Goal: Information Seeking & Learning: Learn about a topic

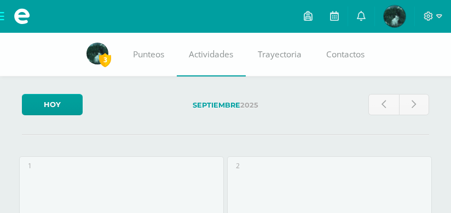
scroll to position [599, 0]
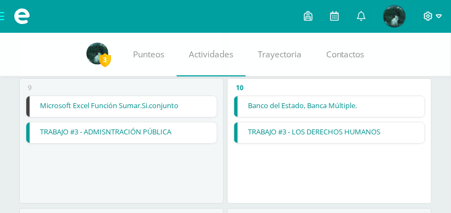
click at [435, 17] on span at bounding box center [433, 16] width 19 height 12
click at [399, 71] on span "Cerrar sesión" at bounding box center [404, 75] width 49 height 10
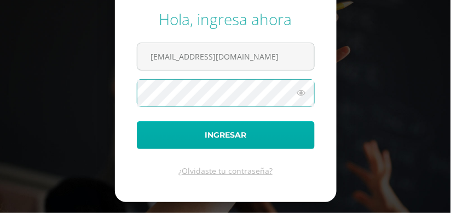
type input "[EMAIL_ADDRESS][DOMAIN_NAME]"
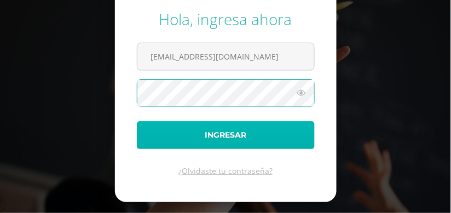
click at [278, 135] on button "Ingresar" at bounding box center [226, 136] width 178 height 28
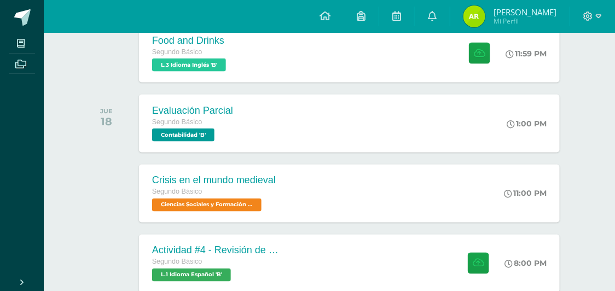
scroll to position [20, 0]
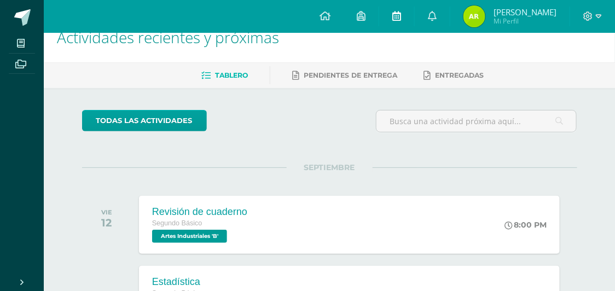
click at [399, 10] on link at bounding box center [396, 16] width 35 height 33
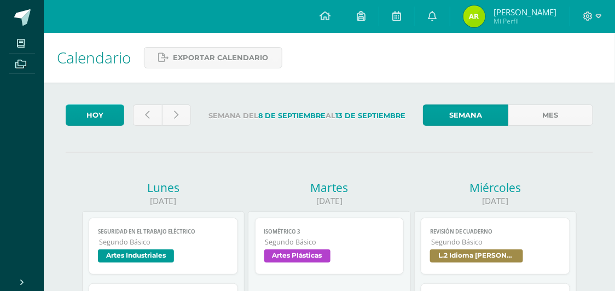
click at [399, 10] on link at bounding box center [396, 16] width 35 height 33
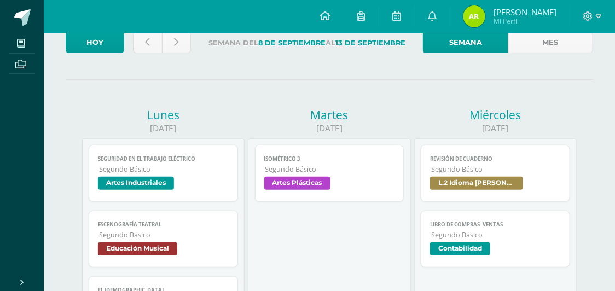
scroll to position [82, 0]
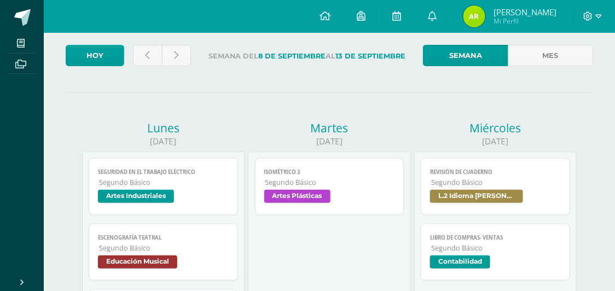
scroll to position [282, 0]
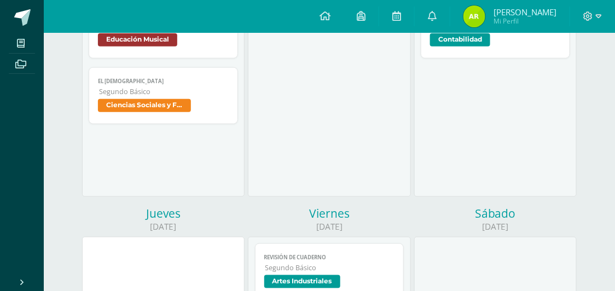
click at [207, 127] on div "Seguridad en el trabajo eléctrico Artes Industriales Cargando contenido Segurid…" at bounding box center [163, 63] width 163 height 268
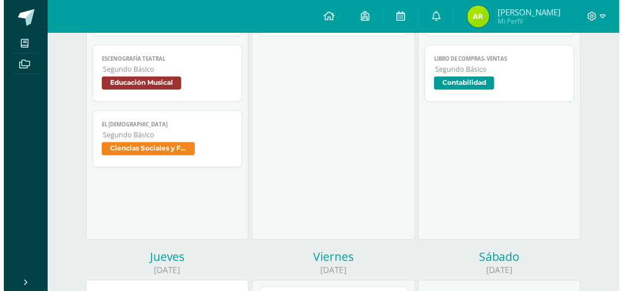
scroll to position [229, 0]
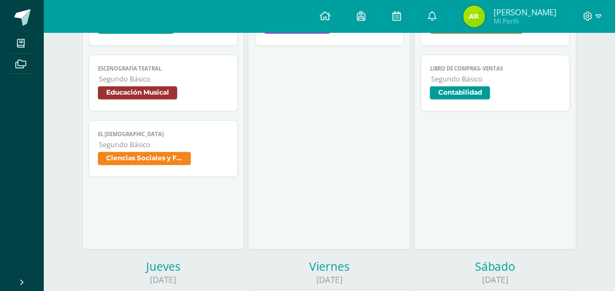
click at [197, 153] on span "Ciencias Sociales y Formación Ciudadana" at bounding box center [163, 160] width 131 height 16
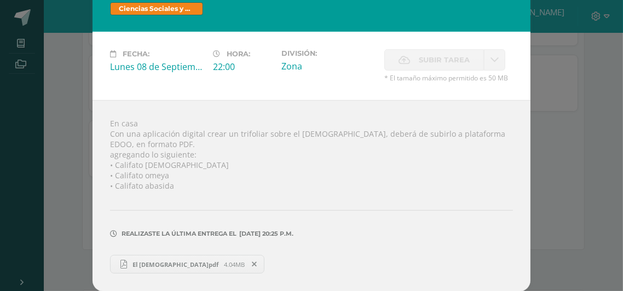
scroll to position [29, 0]
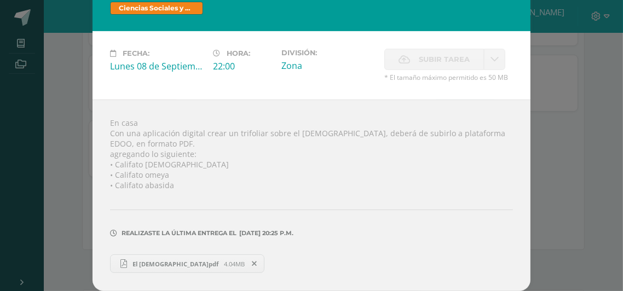
click at [165, 264] on span "El [DEMOGRAPHIC_DATA]pdf" at bounding box center [175, 264] width 97 height 8
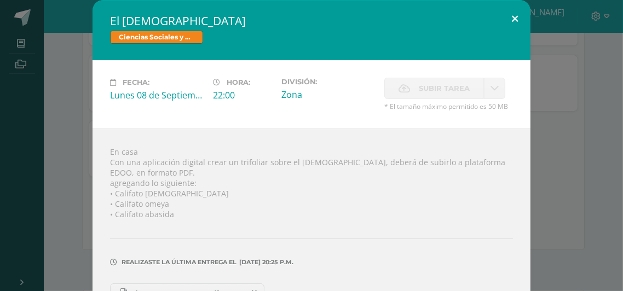
click at [507, 23] on button at bounding box center [514, 18] width 31 height 37
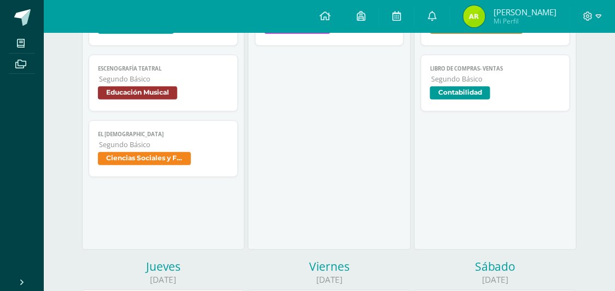
click at [192, 92] on span "Educación Musical" at bounding box center [163, 94] width 131 height 16
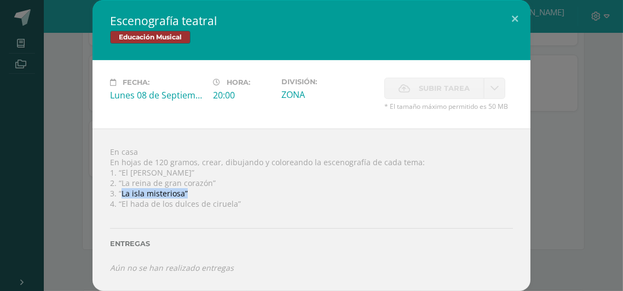
drag, startPoint x: 117, startPoint y: 194, endPoint x: 180, endPoint y: 193, distance: 63.0
click at [180, 193] on div "En casa En hojas de 120 gramos, crear, dibujando y coloreando la escenografía d…" at bounding box center [312, 210] width 438 height 163
drag, startPoint x: 112, startPoint y: 192, endPoint x: 190, endPoint y: 190, distance: 77.8
click at [190, 190] on div "En casa En hojas de 120 gramos, crear, dibujando y coloreando la escenografía d…" at bounding box center [312, 210] width 438 height 163
copy div "“La isla misteriosa”"
